Goal: Task Accomplishment & Management: Manage account settings

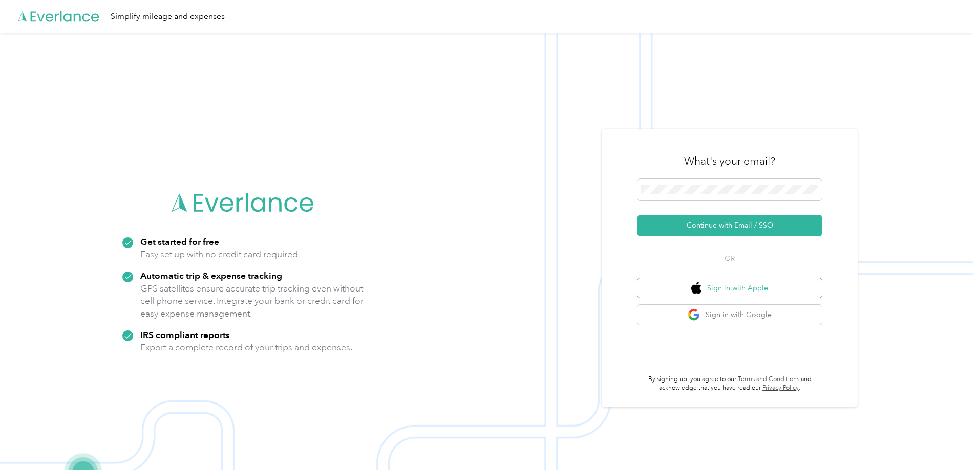
click at [746, 288] on button "Sign in with Apple" at bounding box center [729, 288] width 184 height 20
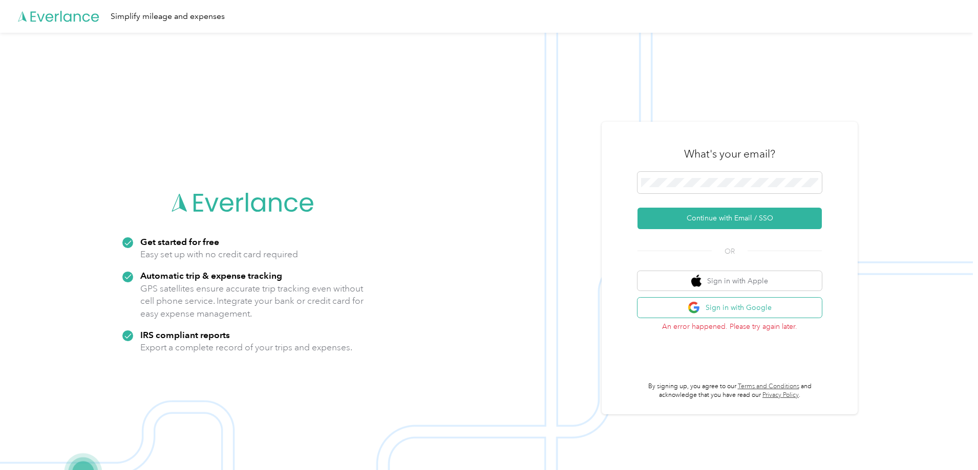
click at [737, 307] on button "Sign in with Google" at bounding box center [729, 308] width 184 height 20
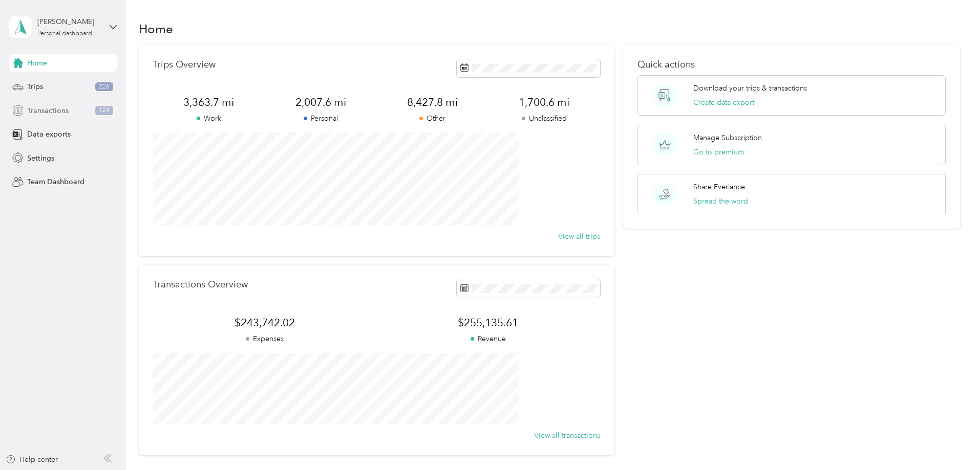
click at [73, 107] on div "Transactions 124" at bounding box center [63, 110] width 108 height 18
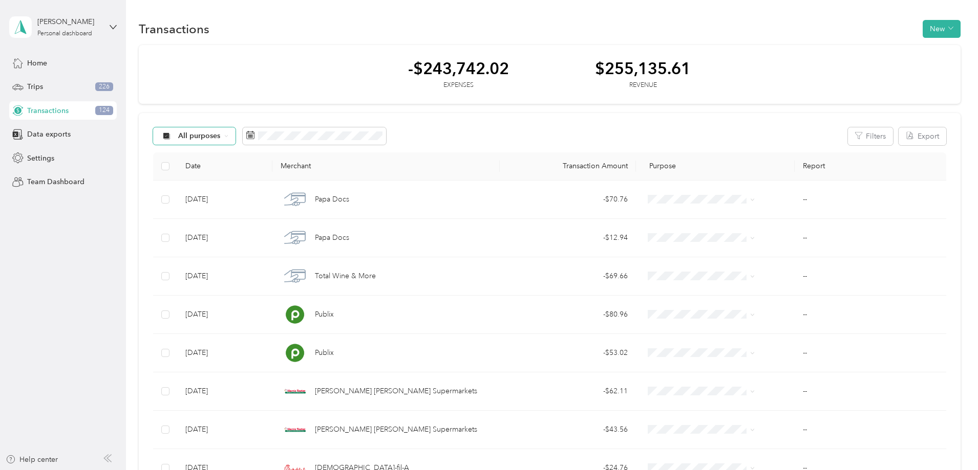
click at [221, 136] on span "All purposes" at bounding box center [199, 136] width 42 height 7
click at [284, 167] on span "Unclassified" at bounding box center [291, 171] width 88 height 11
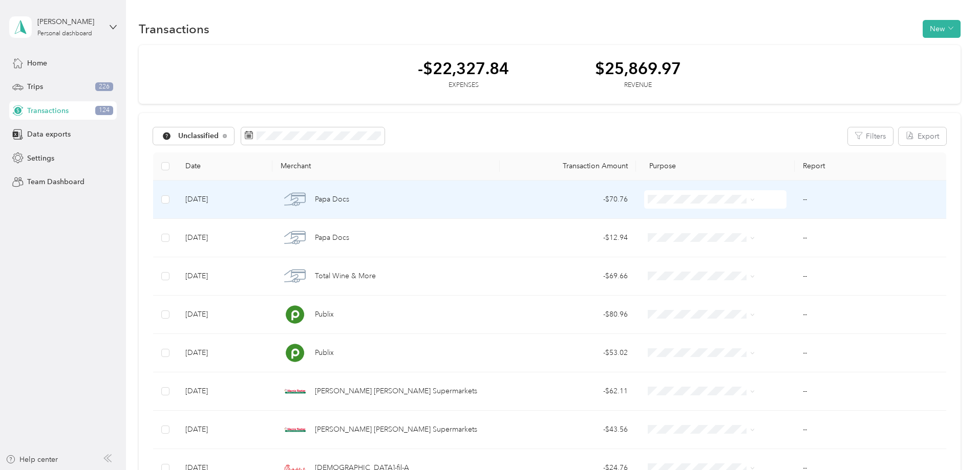
click at [177, 200] on td at bounding box center [165, 200] width 24 height 38
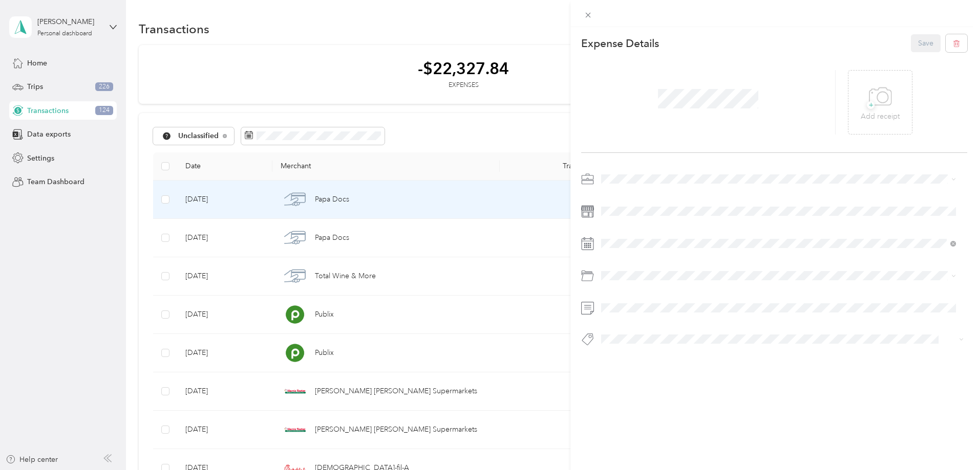
click at [233, 201] on div "This expense cannot be edited because it is either under review, approved, or p…" at bounding box center [489, 235] width 978 height 470
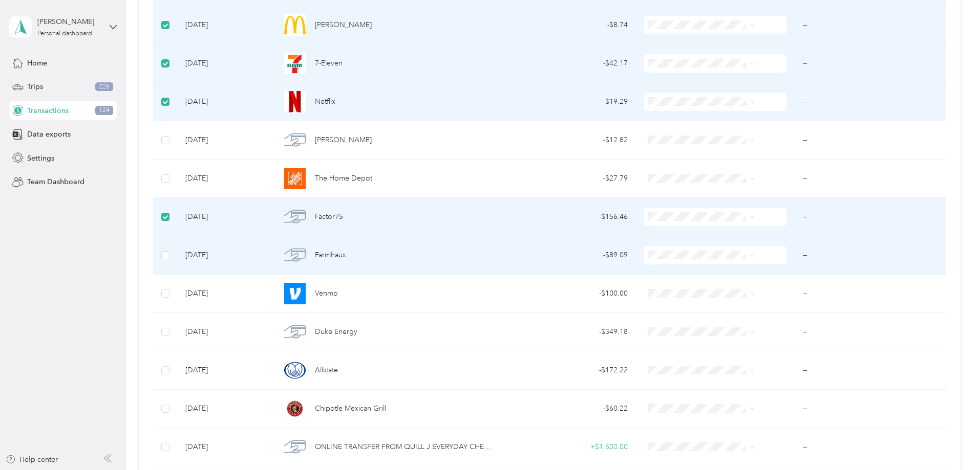
scroll to position [614, 0]
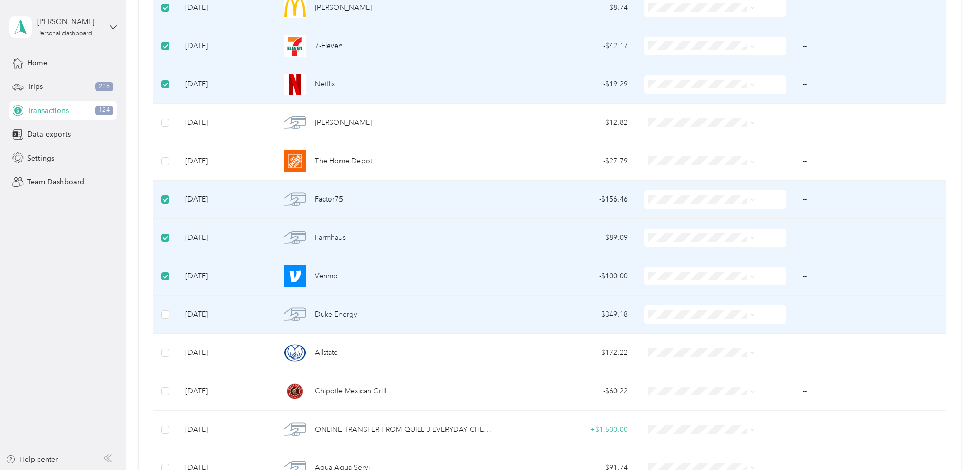
click at [177, 317] on td at bounding box center [165, 315] width 24 height 38
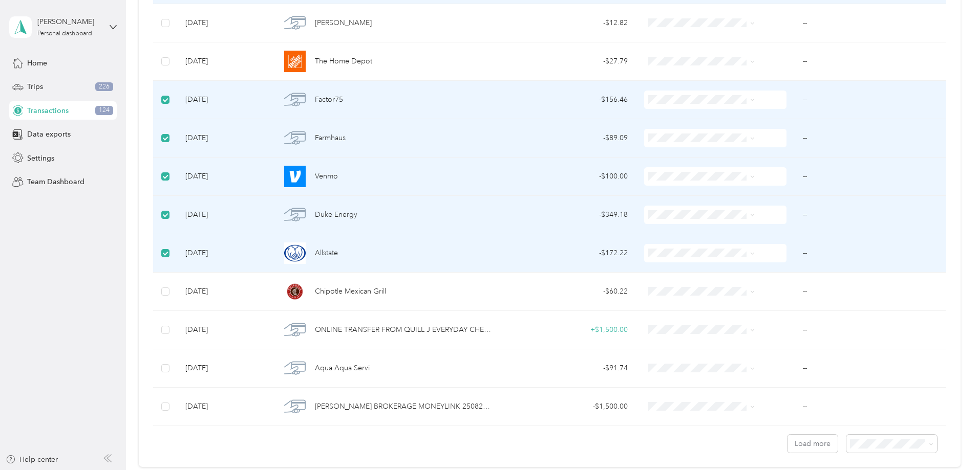
scroll to position [717, 0]
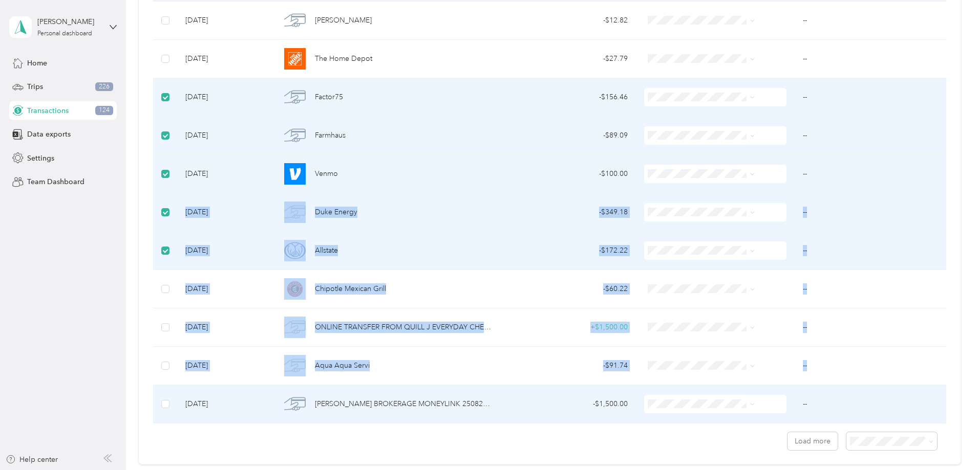
click at [177, 401] on td at bounding box center [165, 404] width 24 height 38
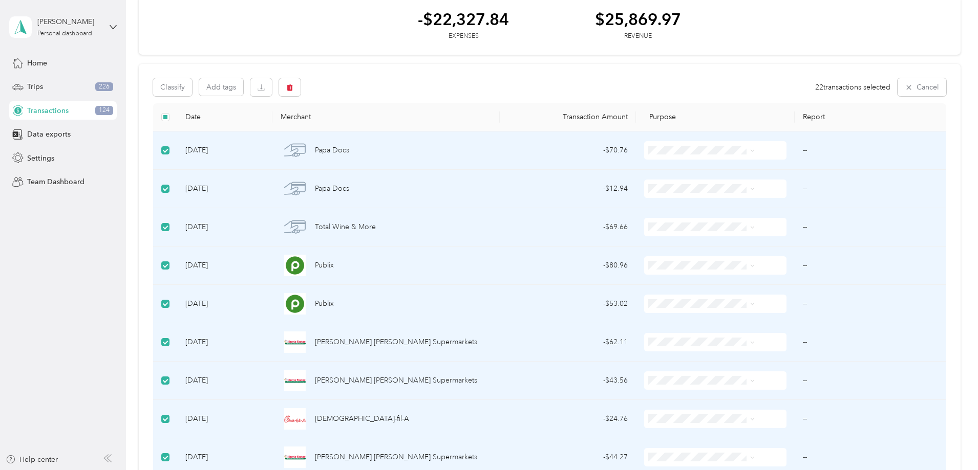
scroll to position [0, 0]
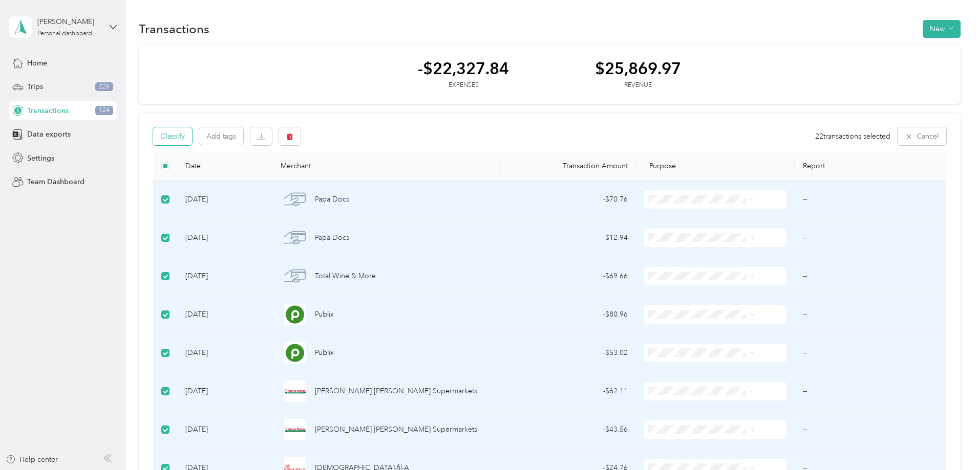
click at [192, 141] on button "Classify" at bounding box center [172, 136] width 39 height 18
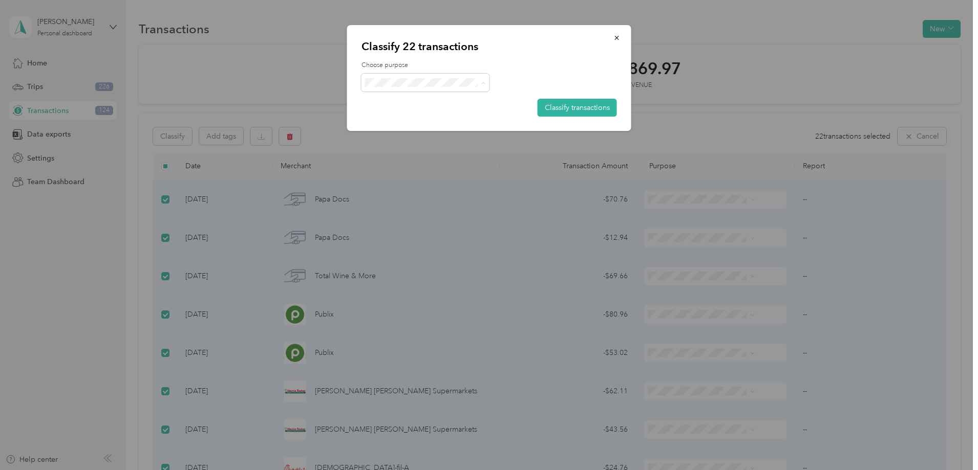
click at [410, 125] on li "Personal" at bounding box center [425, 120] width 128 height 18
click at [567, 116] on button "Classify transactions" at bounding box center [577, 108] width 79 height 18
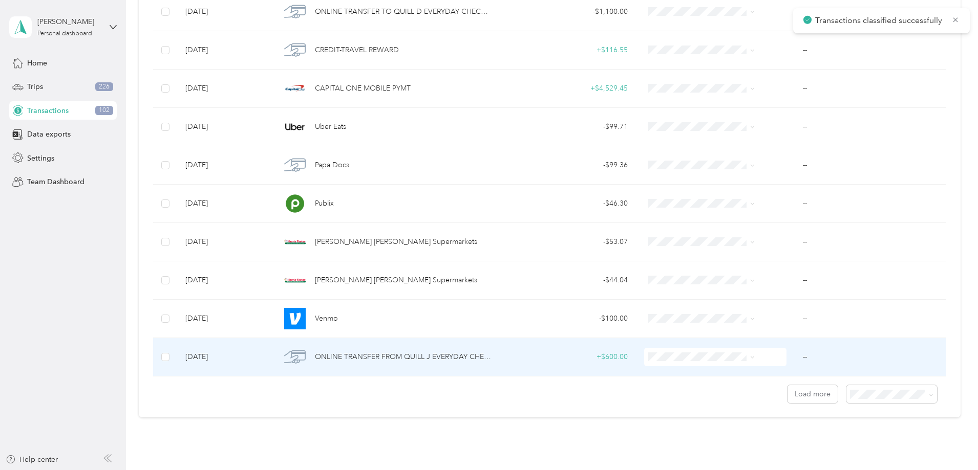
scroll to position [817, 0]
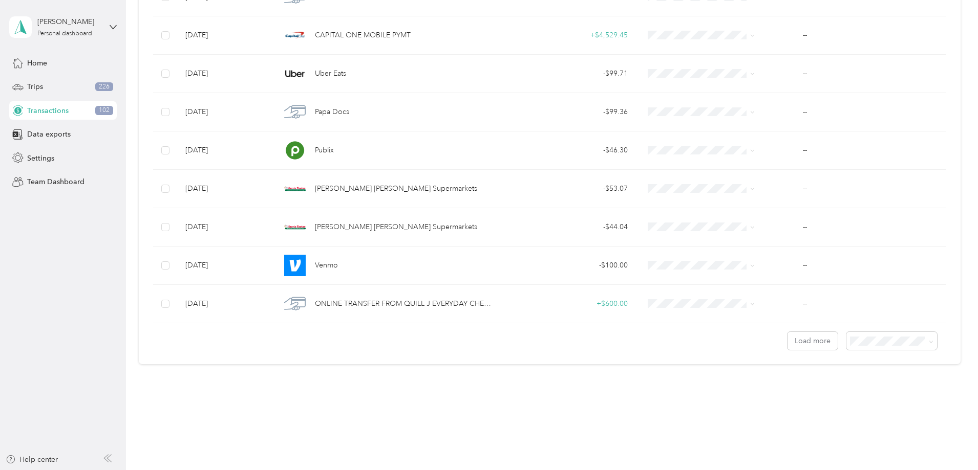
click at [812, 401] on body "Transactions classified successfully [PERSON_NAME] Personal dashboard Home Trip…" at bounding box center [486, 235] width 973 height 470
click at [846, 333] on span at bounding box center [891, 341] width 91 height 18
click at [810, 397] on li "100 per load" at bounding box center [821, 396] width 91 height 18
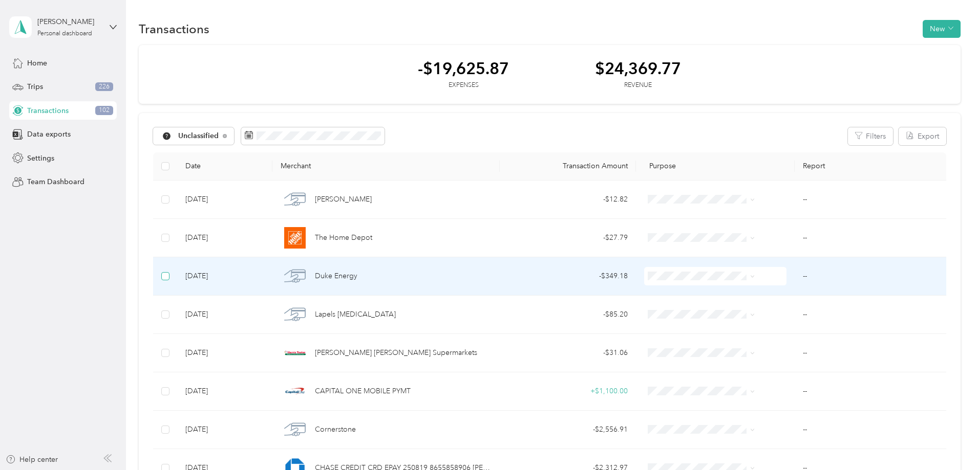
click at [169, 271] on label at bounding box center [165, 276] width 8 height 11
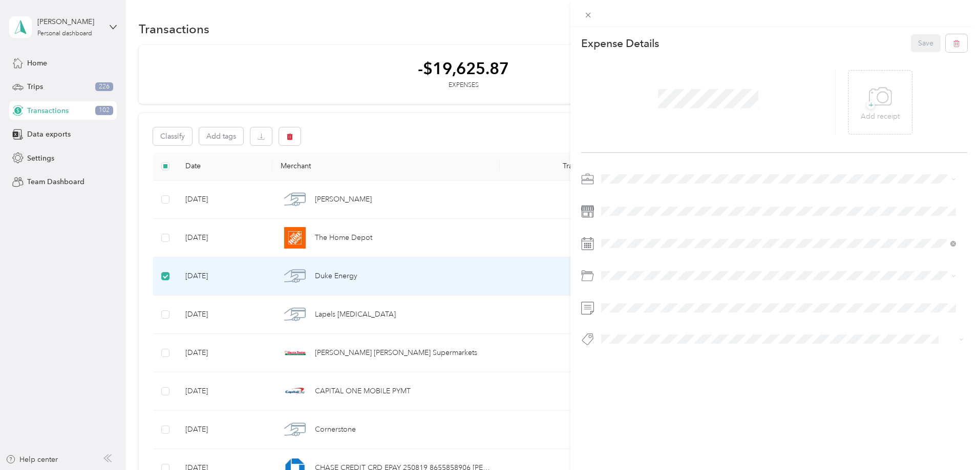
click at [227, 314] on div "This expense cannot be edited because it is either under review, approved, or p…" at bounding box center [489, 235] width 978 height 470
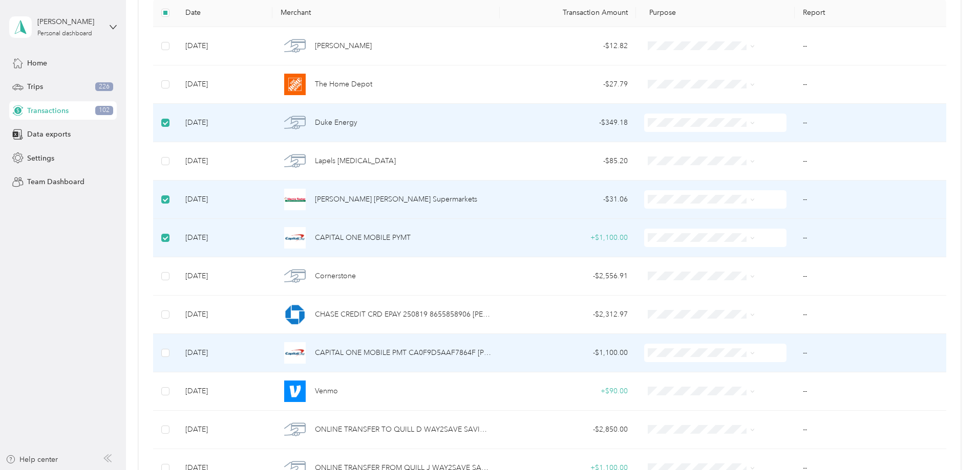
scroll to position [205, 0]
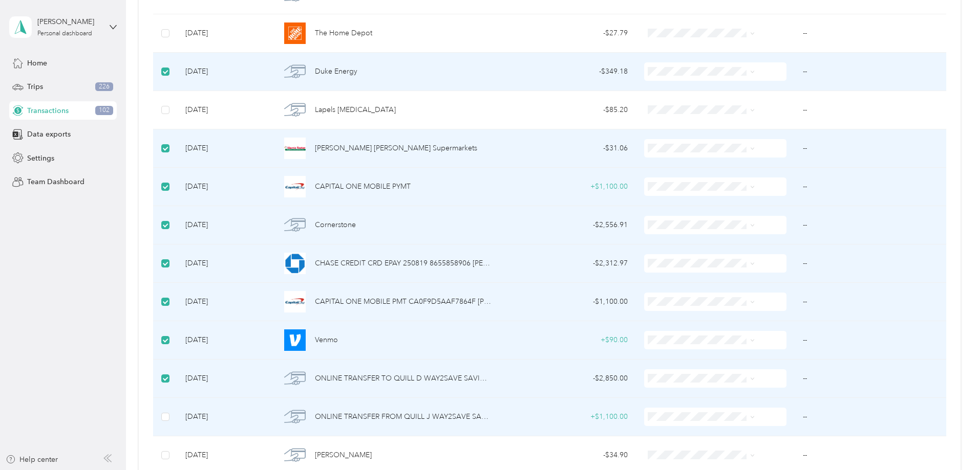
click at [177, 421] on td at bounding box center [165, 417] width 24 height 38
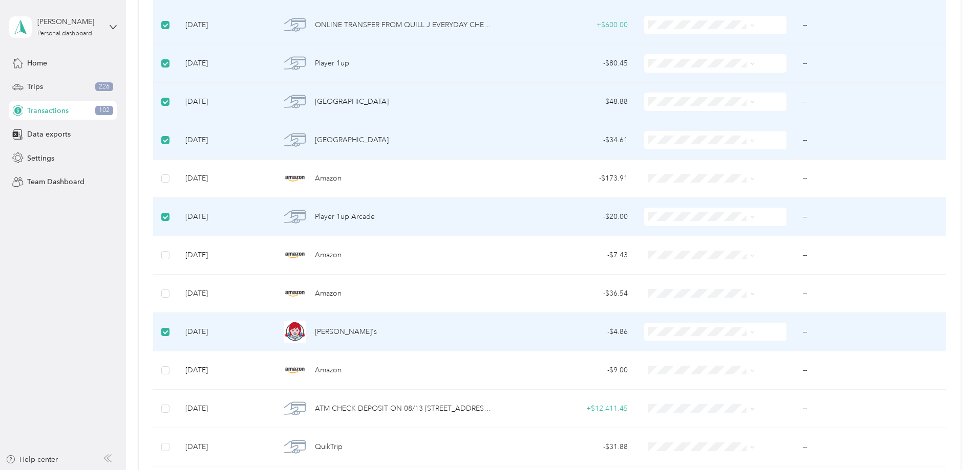
scroll to position [1126, 0]
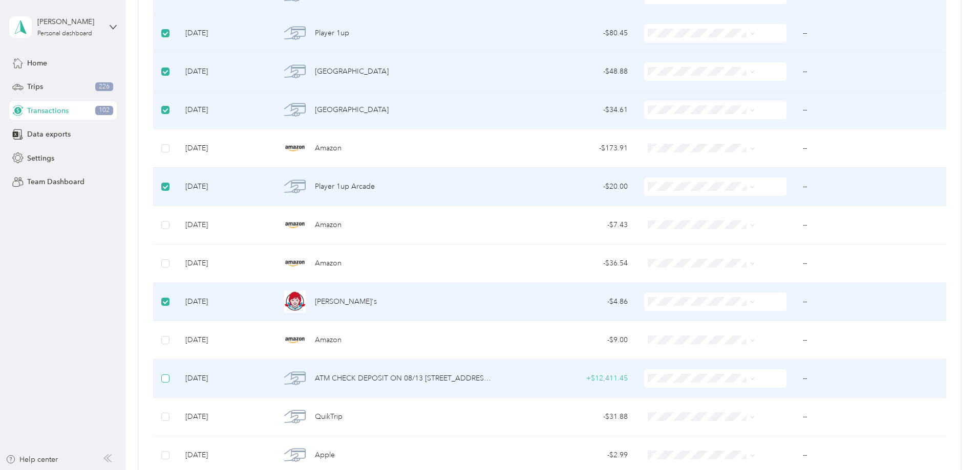
click at [169, 373] on label at bounding box center [165, 378] width 8 height 11
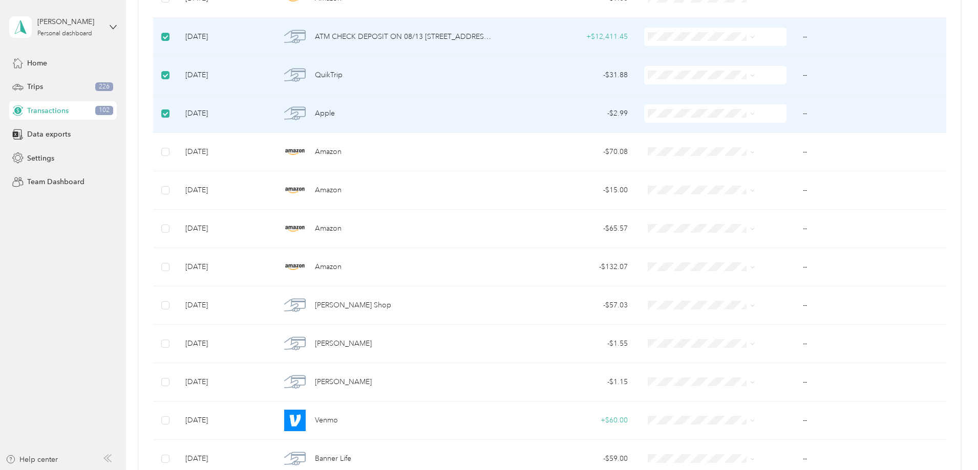
scroll to position [1485, 0]
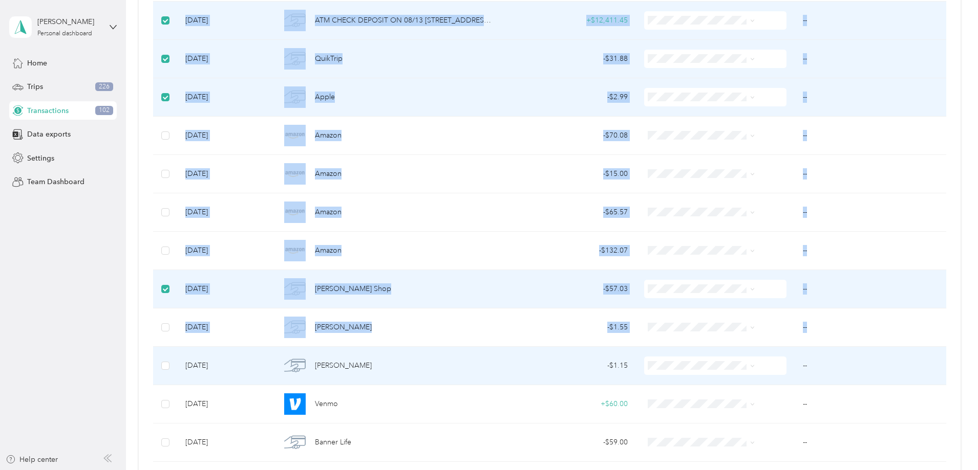
click at [177, 364] on td at bounding box center [165, 366] width 24 height 38
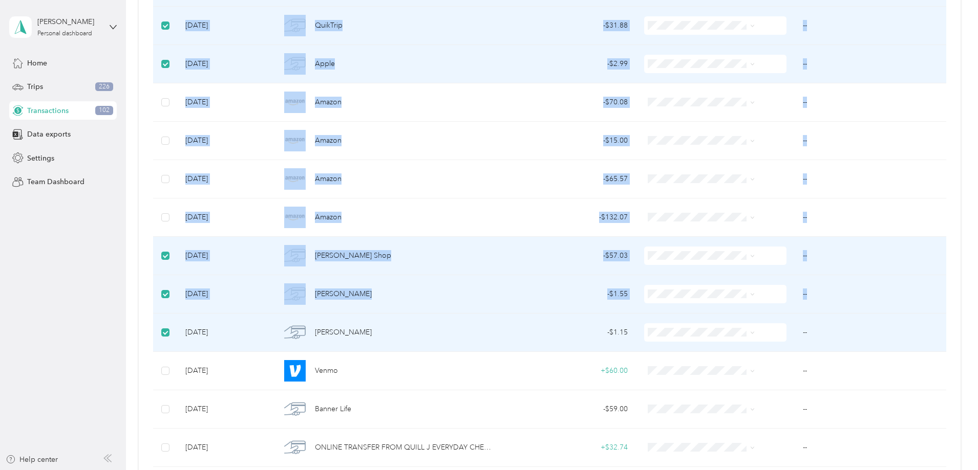
scroll to position [1536, 0]
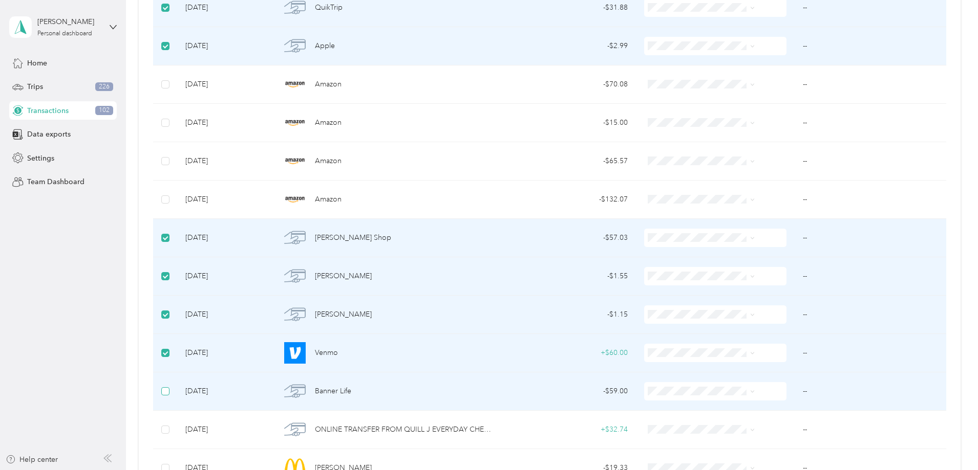
click at [169, 387] on label at bounding box center [165, 391] width 8 height 11
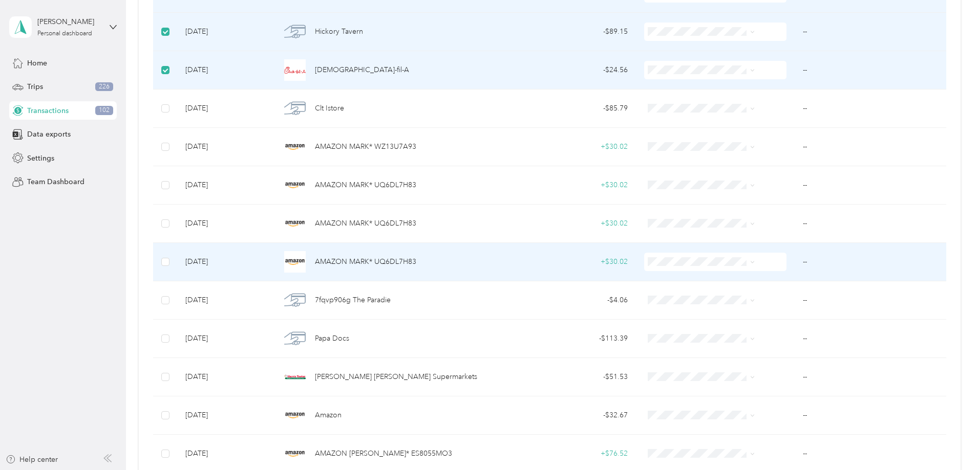
scroll to position [2611, 0]
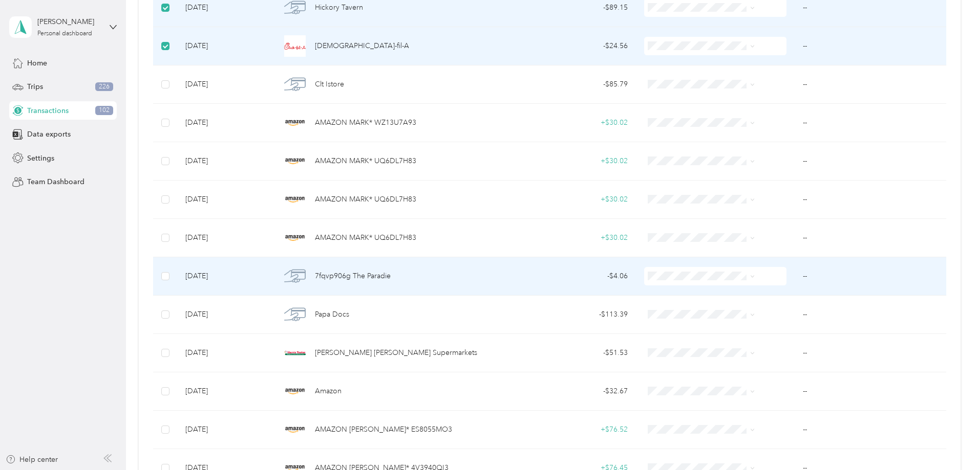
click at [177, 278] on td at bounding box center [165, 277] width 24 height 38
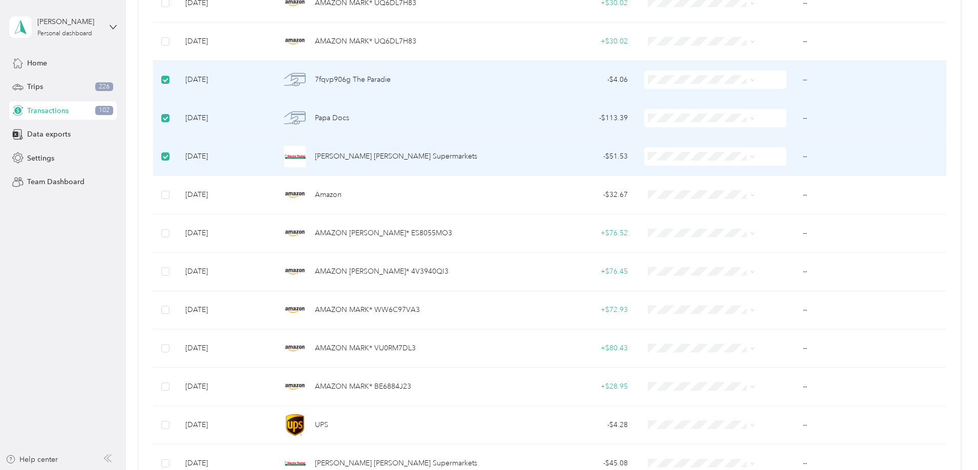
scroll to position [2816, 0]
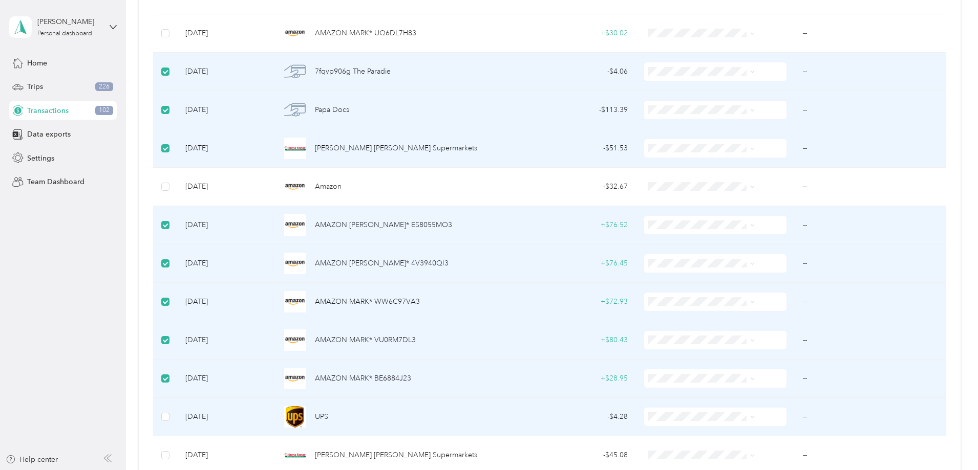
click at [177, 416] on td at bounding box center [165, 417] width 24 height 38
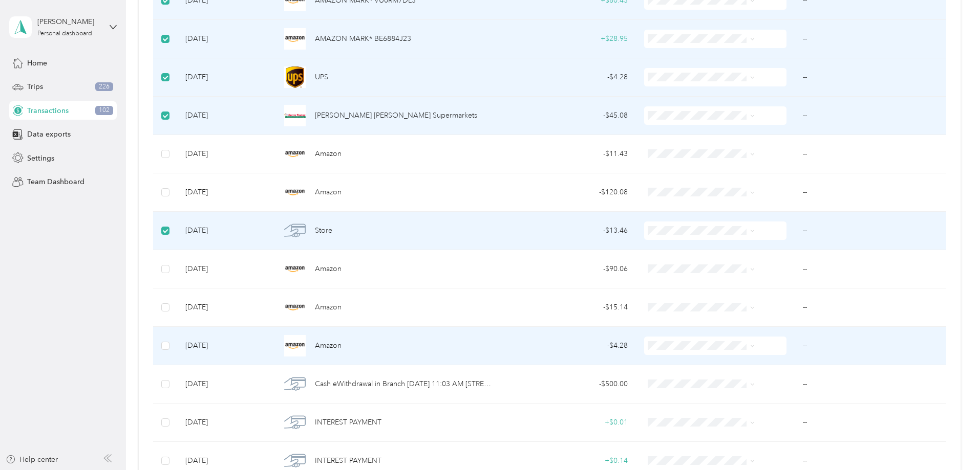
scroll to position [3174, 0]
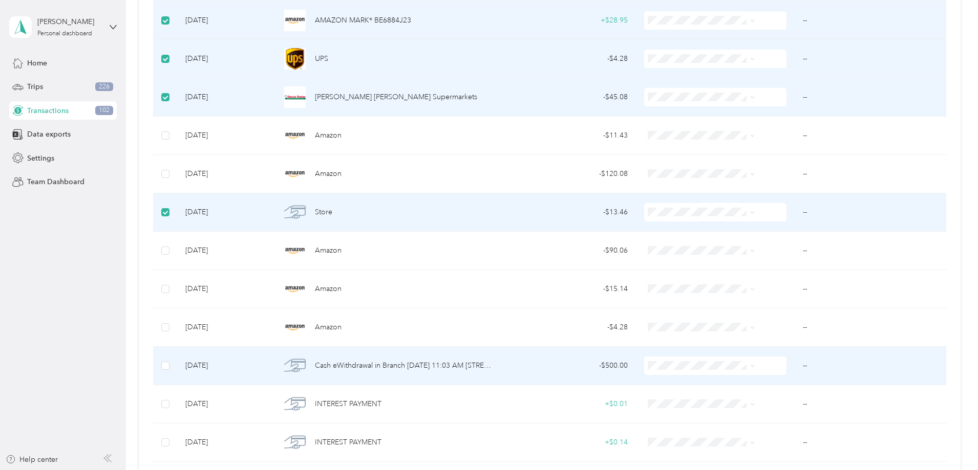
click at [177, 368] on td at bounding box center [165, 366] width 24 height 38
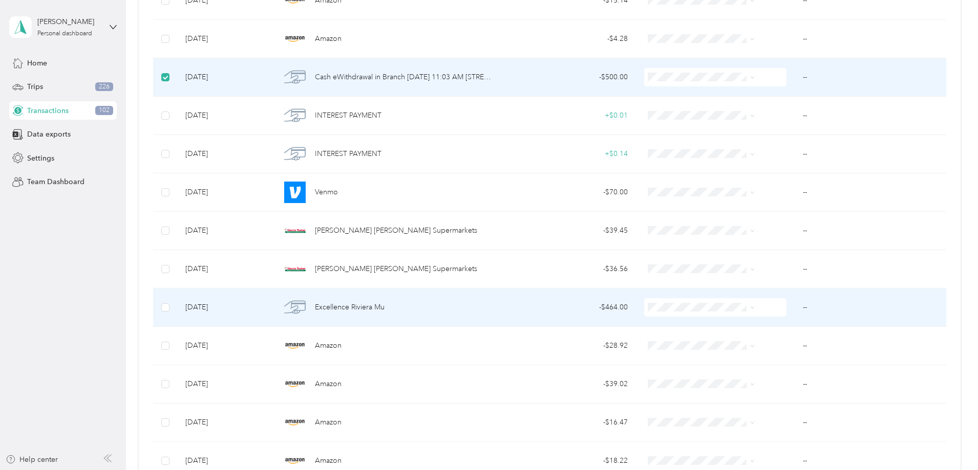
scroll to position [3481, 0]
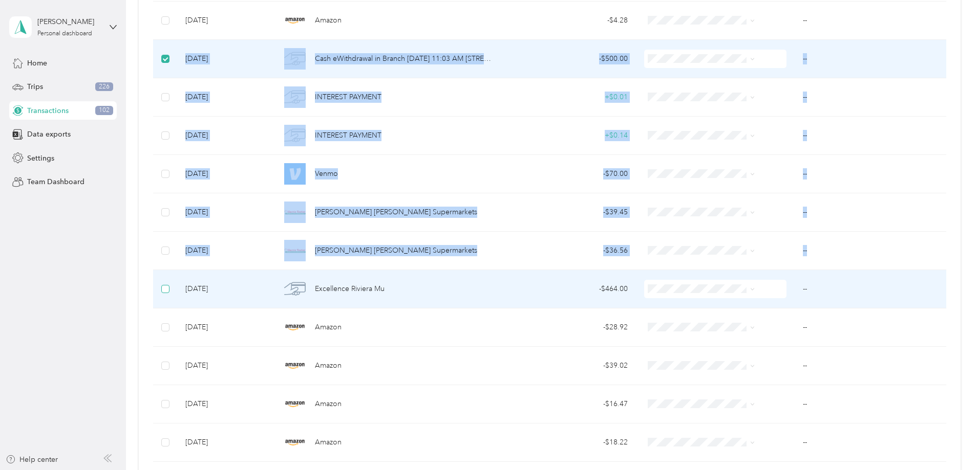
click at [169, 293] on label at bounding box center [165, 289] width 8 height 11
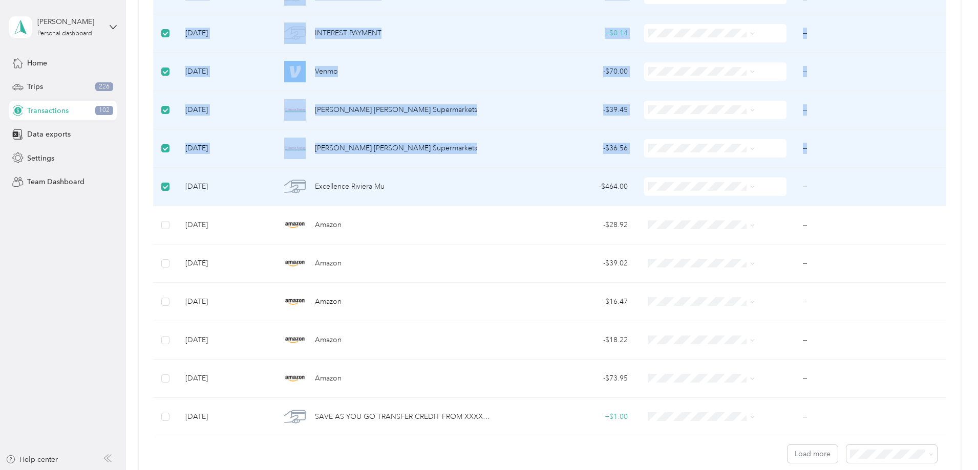
scroll to position [3635, 0]
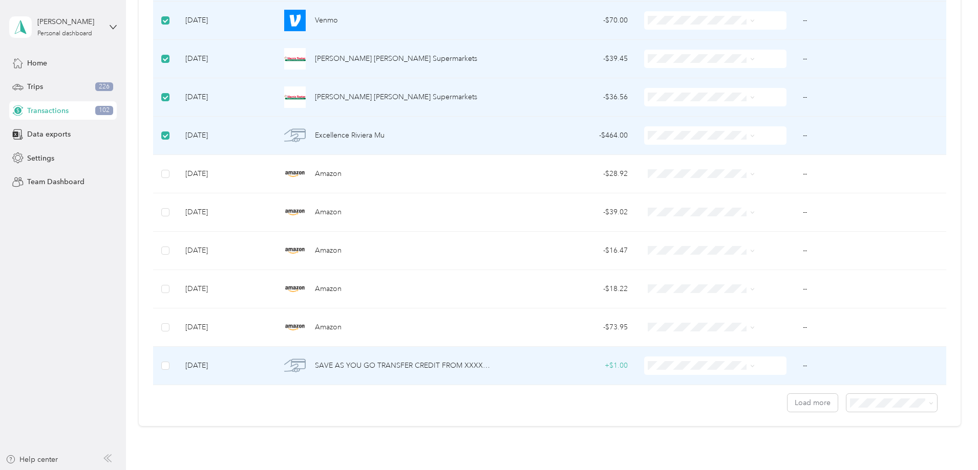
click at [177, 372] on td at bounding box center [165, 366] width 24 height 38
click at [169, 370] on label at bounding box center [165, 365] width 8 height 11
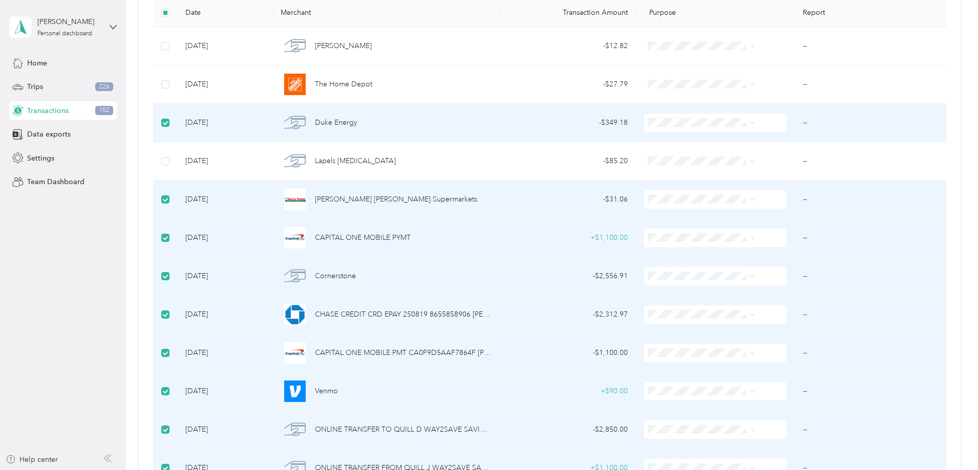
scroll to position [0, 0]
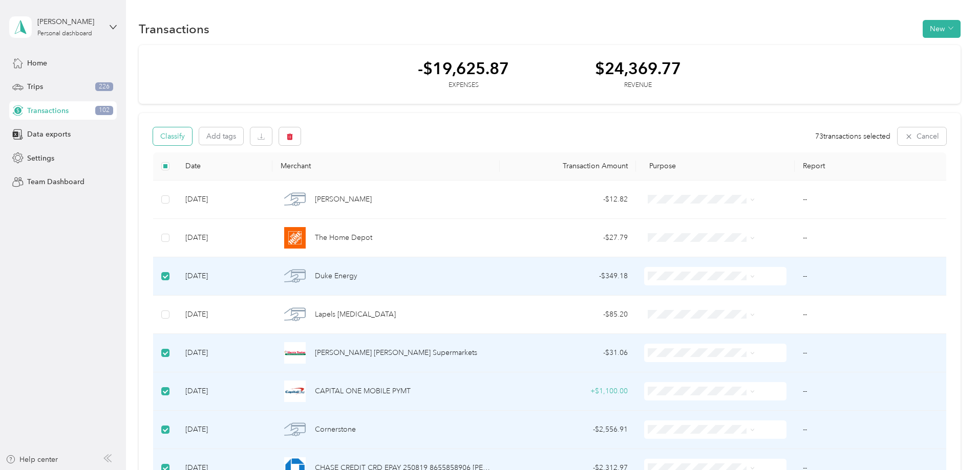
click at [192, 135] on button "Classify" at bounding box center [172, 136] width 39 height 18
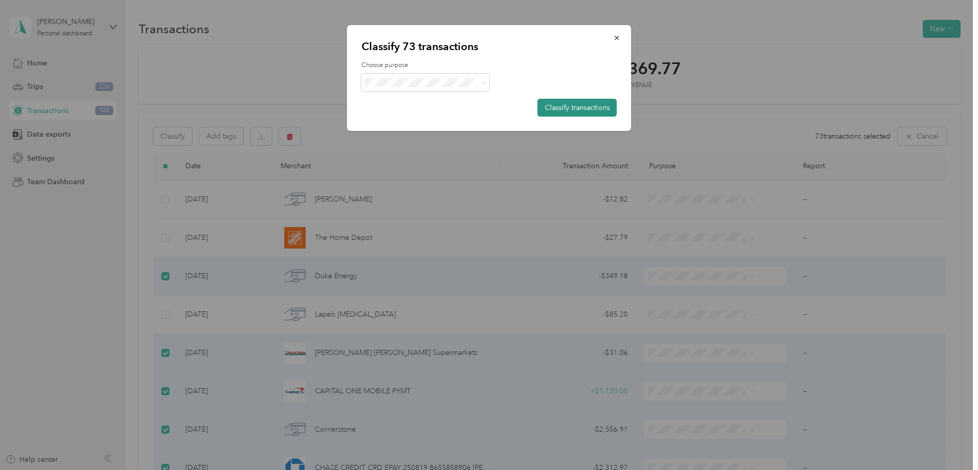
click at [571, 106] on button "Classify transactions" at bounding box center [577, 108] width 79 height 18
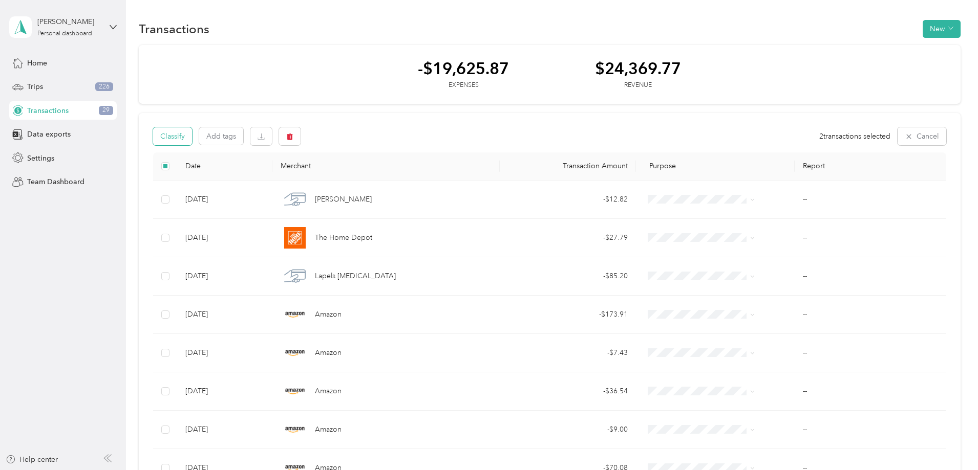
click at [192, 133] on button "Classify" at bounding box center [172, 136] width 39 height 18
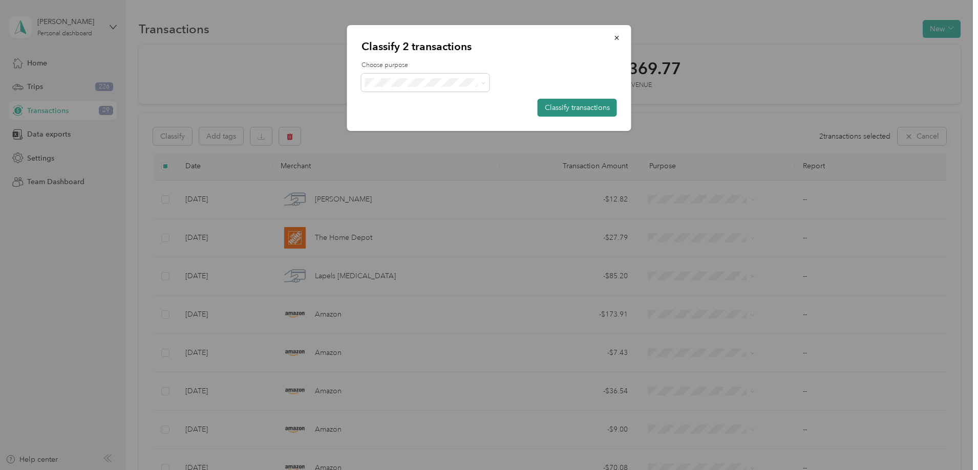
click at [560, 105] on button "Classify transactions" at bounding box center [577, 108] width 79 height 18
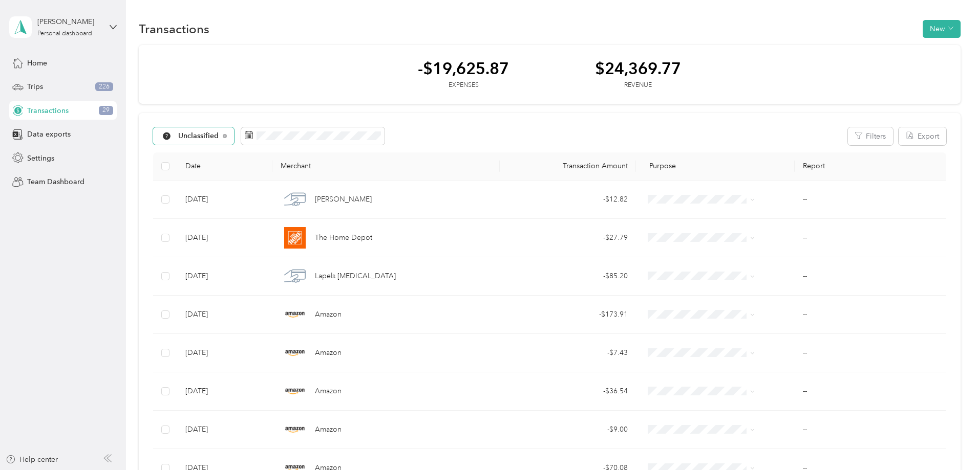
click at [234, 129] on div "Unclassified" at bounding box center [193, 135] width 81 height 17
click at [278, 190] on span "Work" at bounding box center [291, 188] width 88 height 11
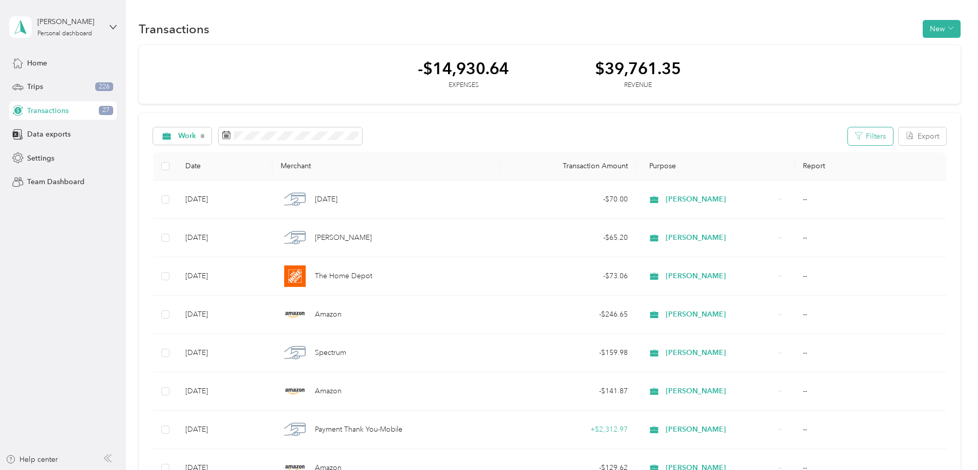
click at [848, 134] on button "Filters" at bounding box center [870, 136] width 45 height 18
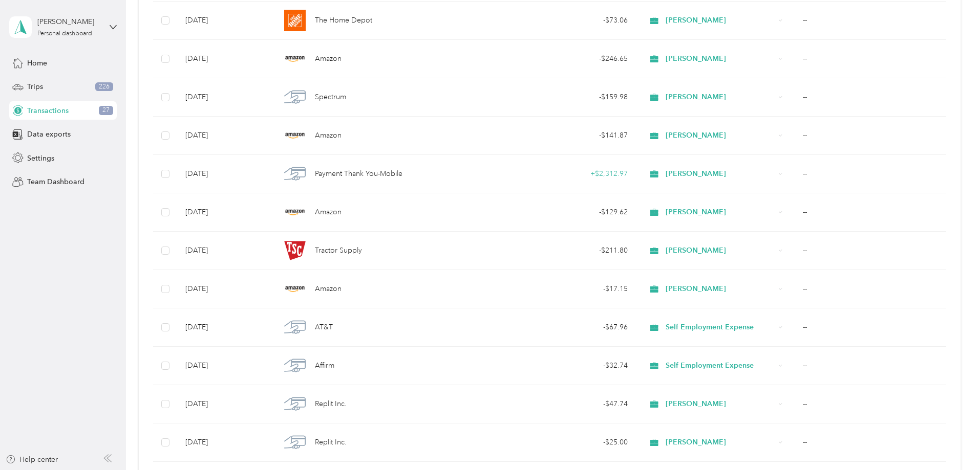
scroll to position [102, 0]
